Goal: Task Accomplishment & Management: Manage account settings

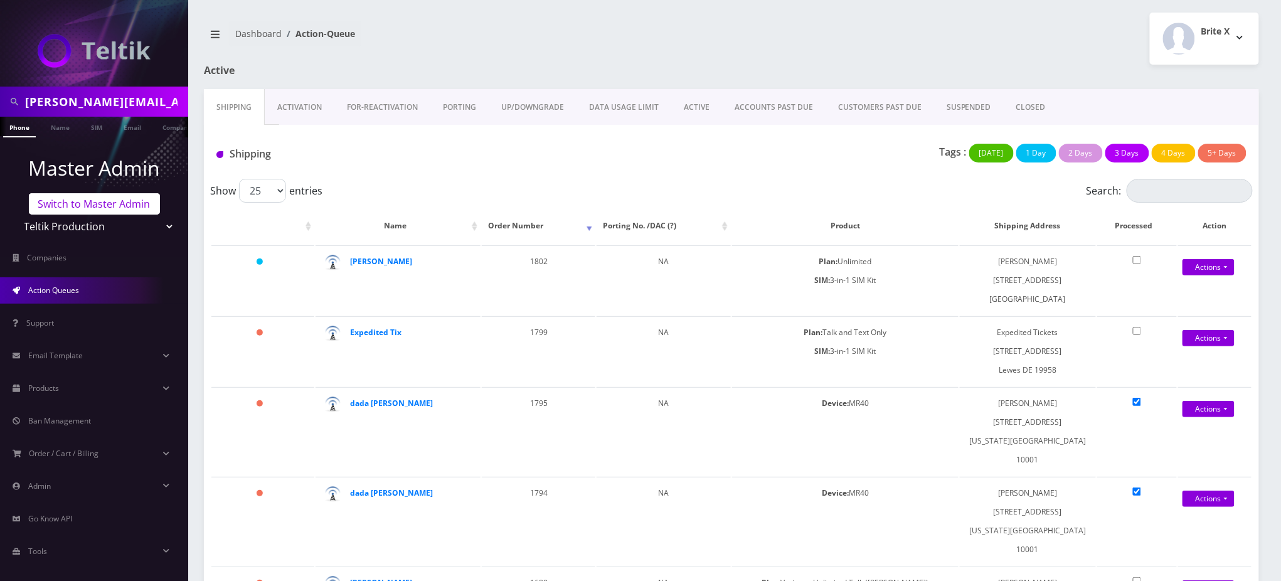
click at [102, 203] on link "Switch to Master Admin" at bounding box center [94, 203] width 131 height 21
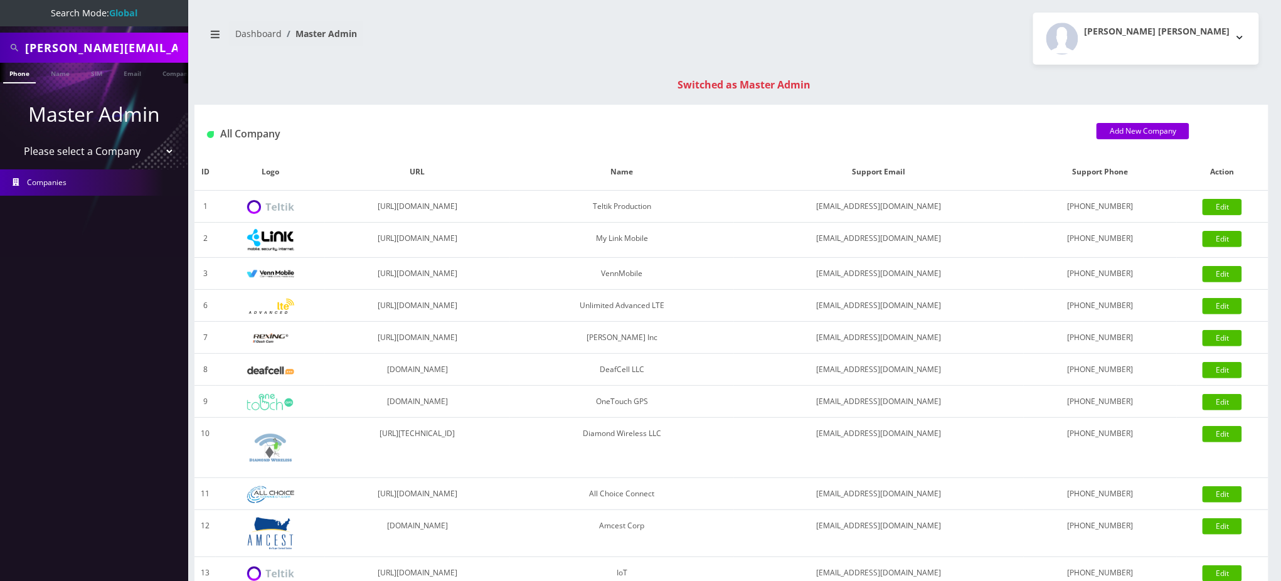
click at [142, 53] on input "juan.gabriel@royalwealthinvestments.com" at bounding box center [105, 48] width 160 height 24
click at [144, 50] on input "juan.gabriel@royalwealthinvestments.com" at bounding box center [105, 48] width 160 height 24
type input "3134932044"
click at [20, 73] on link "Phone" at bounding box center [19, 73] width 33 height 21
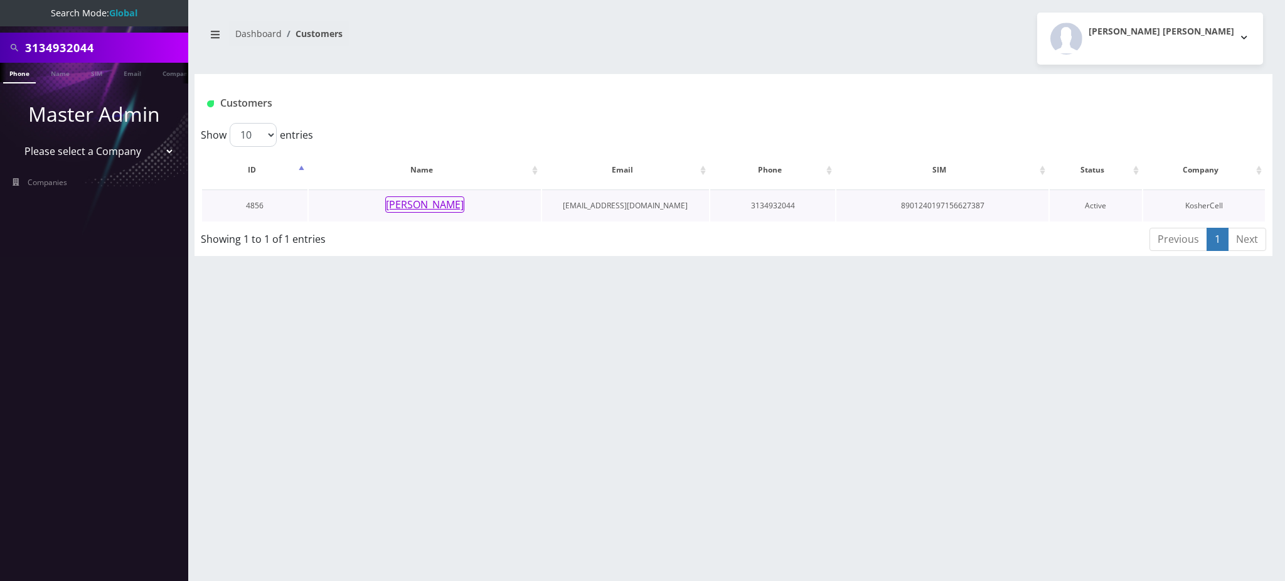
click at [448, 204] on button "[PERSON_NAME]" at bounding box center [424, 204] width 79 height 16
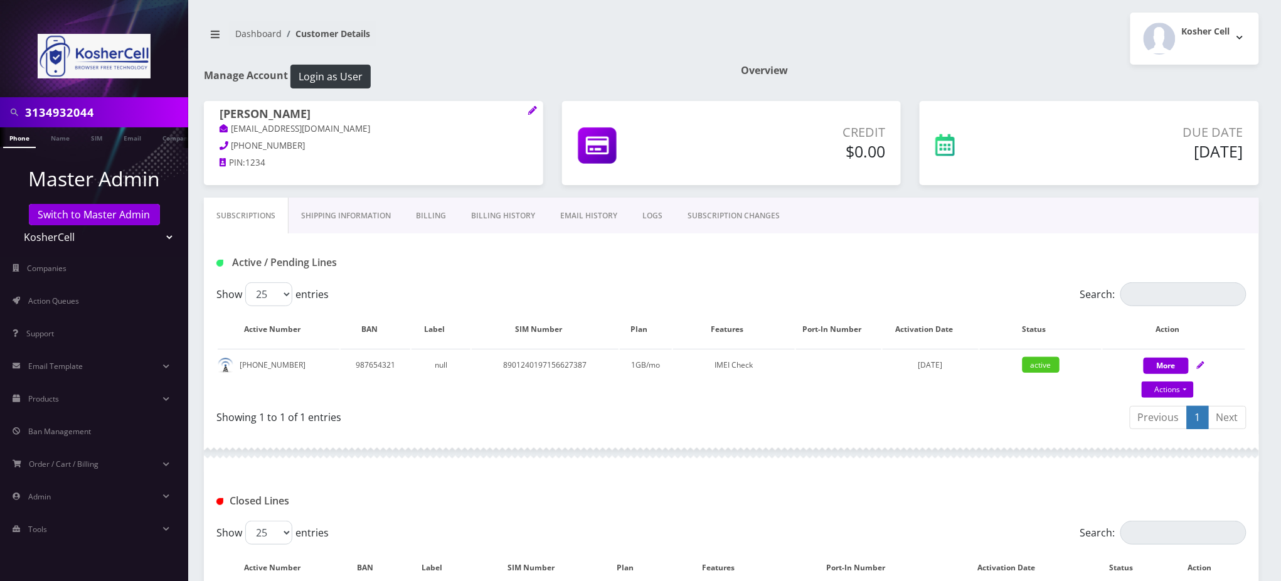
click at [465, 68] on h1 "Manage Account Login as User" at bounding box center [463, 77] width 518 height 24
click at [558, 272] on div "Active / Pending Lines" at bounding box center [731, 262] width 1049 height 21
click at [995, 408] on div "Previous 1 Next" at bounding box center [994, 419] width 506 height 29
click at [1171, 389] on link "Actions" at bounding box center [1168, 389] width 52 height 16
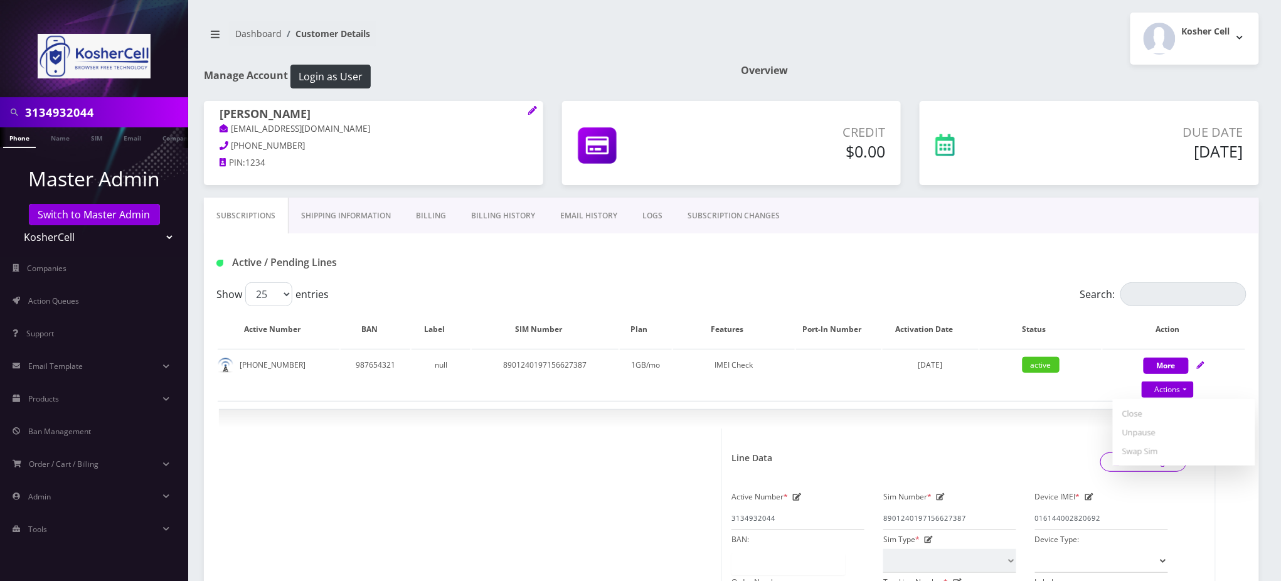
click at [827, 255] on div "Active / Pending Lines" at bounding box center [731, 262] width 1049 height 21
click at [691, 246] on div "Active / Pending Lines" at bounding box center [731, 257] width 1055 height 49
click at [717, 274] on div "Active / Pending Lines" at bounding box center [731, 257] width 1055 height 49
click at [365, 264] on h1 "Active / Pending Lines" at bounding box center [381, 263] width 331 height 12
click at [613, 280] on div "Active / Pending Lines" at bounding box center [731, 257] width 1055 height 49
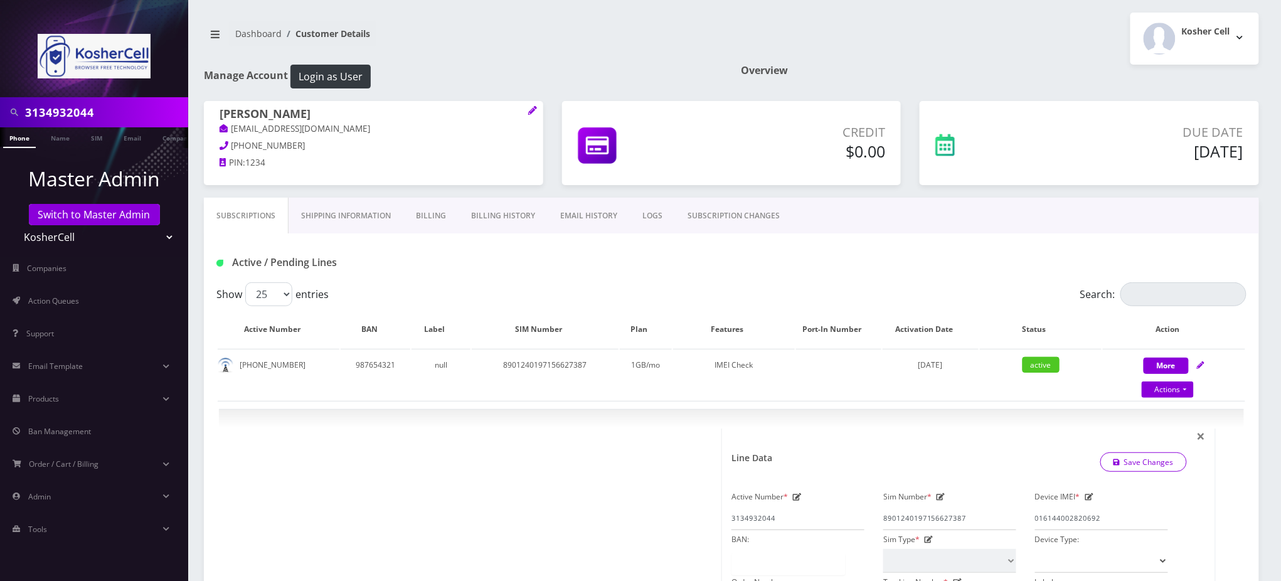
click at [723, 218] on link "SUBSCRIPTION CHANGES" at bounding box center [733, 216] width 117 height 36
